Goal: Task Accomplishment & Management: Complete application form

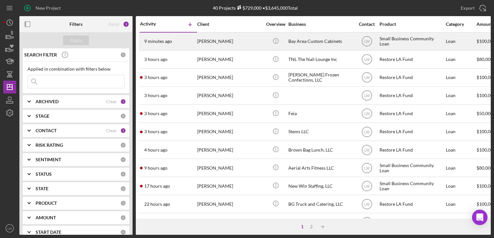
click at [243, 44] on div "[PERSON_NAME]" at bounding box center [229, 41] width 65 height 17
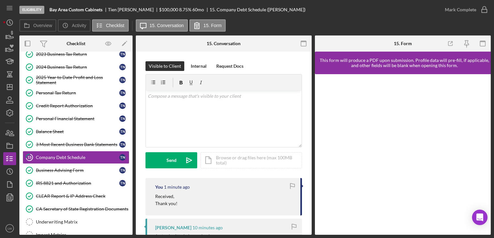
scroll to position [73, 0]
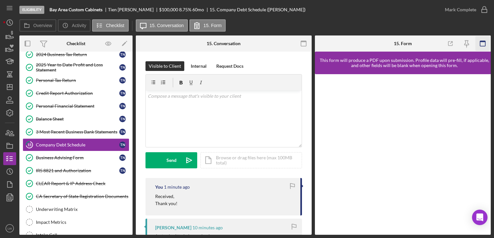
click at [480, 45] on icon "button" at bounding box center [482, 43] width 15 height 15
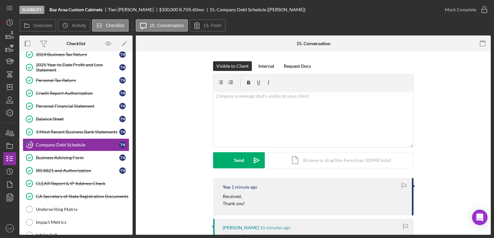
click at [480, 45] on icon "button" at bounding box center [482, 43] width 15 height 15
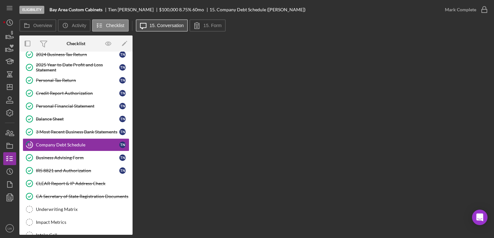
click at [178, 23] on button "Icon/Message 15. Conversation" at bounding box center [162, 25] width 52 height 12
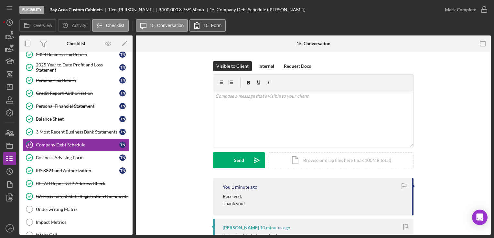
click at [204, 23] on label "15. Form" at bounding box center [212, 25] width 18 height 5
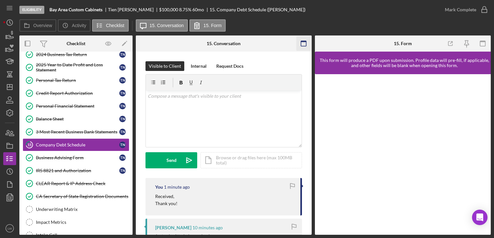
click at [305, 43] on icon "button" at bounding box center [303, 43] width 15 height 15
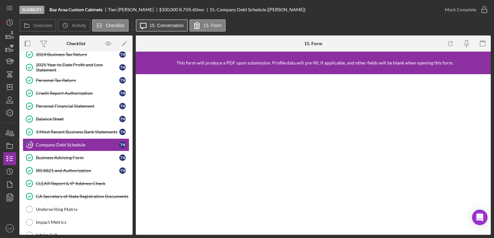
click at [156, 26] on label "15. Conversation" at bounding box center [167, 25] width 34 height 5
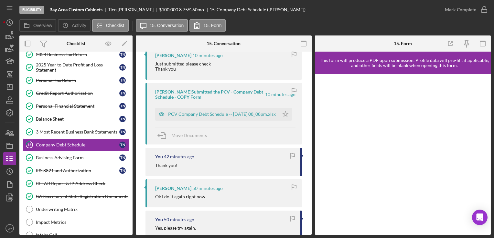
scroll to position [194, 0]
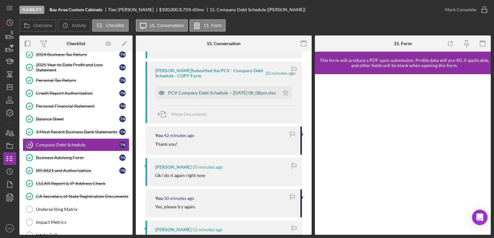
click at [212, 92] on div "PCV Company Debt Schedule -- [DATE] 08_08pm.xlsx" at bounding box center [222, 92] width 108 height 5
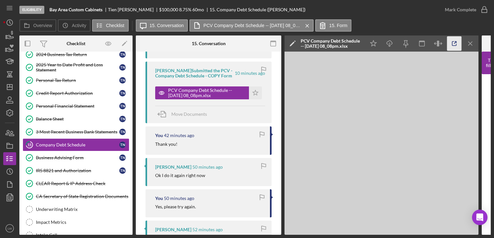
click at [451, 40] on icon "button" at bounding box center [454, 43] width 15 height 15
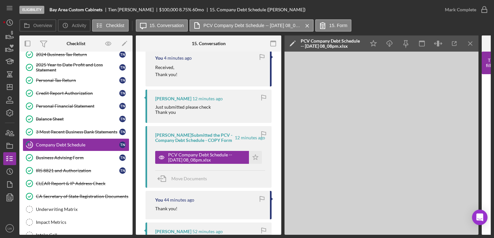
scroll to position [0, 0]
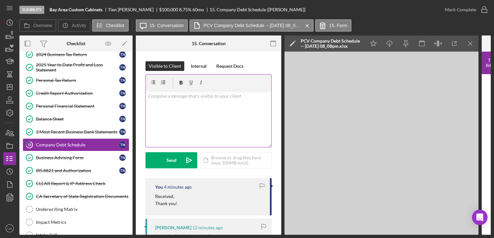
click at [166, 109] on div "v Color teal Color pink Remove color Add row above Add row below Add column bef…" at bounding box center [208, 119] width 125 height 57
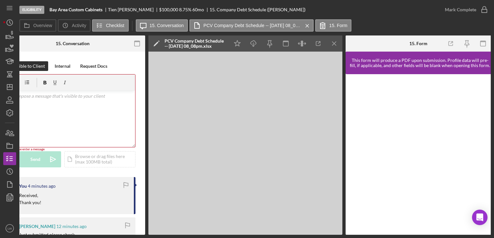
scroll to position [7, 0]
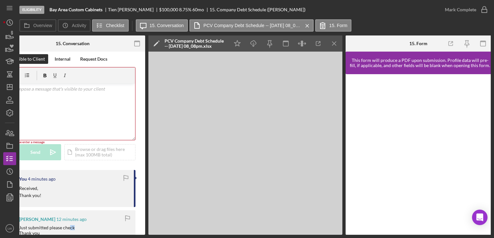
drag, startPoint x: 144, startPoint y: 235, endPoint x: 69, endPoint y: 228, distance: 75.3
click at [69, 228] on div "Eligibility Bay Area Custom Cabinets Tien Nguyen $100,000 $20,000 8.75 % 60 mo …" at bounding box center [247, 119] width 494 height 238
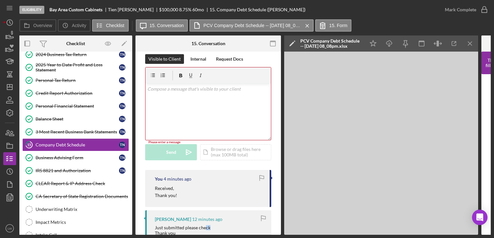
scroll to position [0, 0]
click at [193, 102] on div "v Color teal Color pink Remove color Add row above Add row below Add column bef…" at bounding box center [208, 112] width 125 height 57
click at [469, 43] on icon "Icon/Menu Close" at bounding box center [470, 43] width 15 height 15
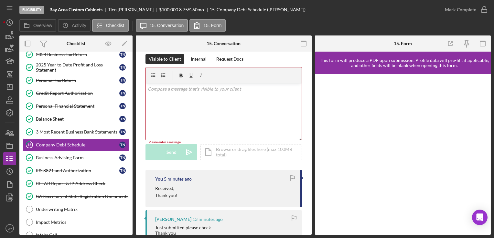
click at [180, 99] on div "v Color teal Color pink Remove color Add row above Add row below Add column bef…" at bounding box center [224, 112] width 156 height 57
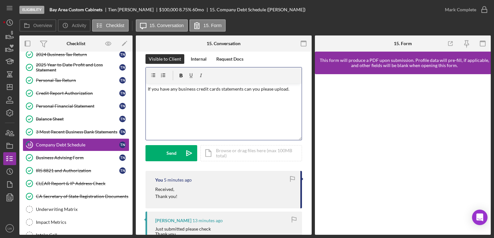
click at [287, 89] on p "If you have any business credit cards statements can you please upload." at bounding box center [224, 89] width 152 height 7
click at [293, 90] on p "If you have any business credit cards statements, can you please upload." at bounding box center [224, 89] width 152 height 7
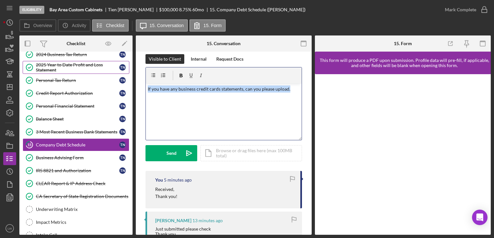
drag, startPoint x: 265, startPoint y: 88, endPoint x: 109, endPoint y: 67, distance: 157.2
click at [109, 67] on div "Overview Internal Workflow Stage Eligibility Icon/Dropdown Arrow Archive (can u…" at bounding box center [254, 136] width 471 height 200
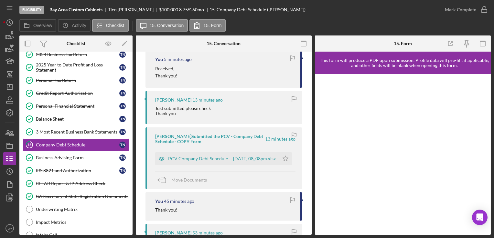
scroll to position [136, 0]
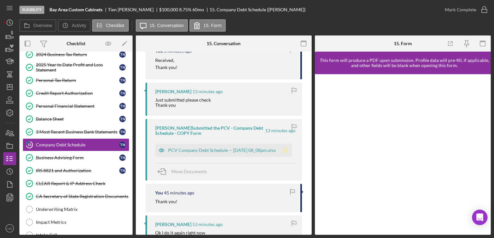
click at [284, 151] on icon "Icon/Star" at bounding box center [285, 150] width 13 height 13
click at [474, 12] on div "Mark Complete" at bounding box center [459, 9] width 31 height 13
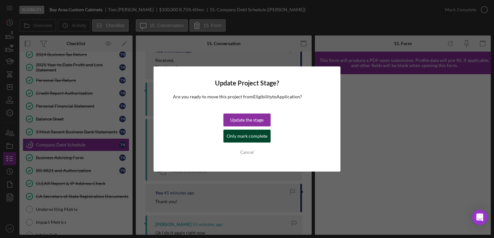
click at [234, 135] on div "Only mark complete" at bounding box center [246, 136] width 41 height 13
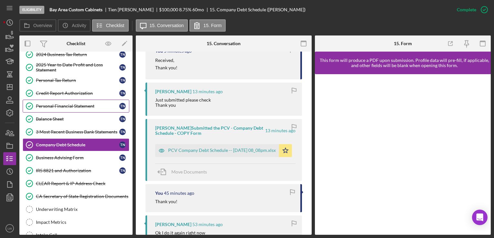
scroll to position [0, 0]
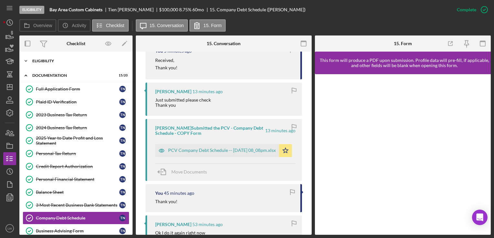
click at [50, 57] on div "Icon/Expander Eligibility 6 / 6" at bounding box center [75, 61] width 113 height 13
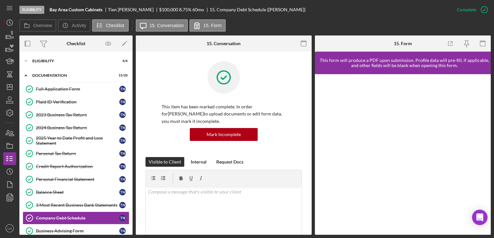
scroll to position [72, 0]
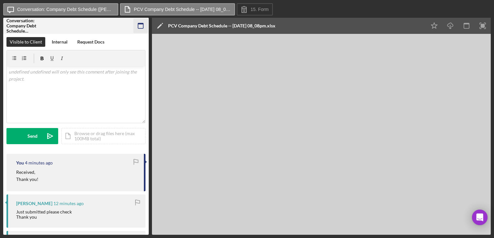
click at [146, 24] on icon "button" at bounding box center [140, 26] width 15 height 15
